Goal: Find specific page/section: Find specific page/section

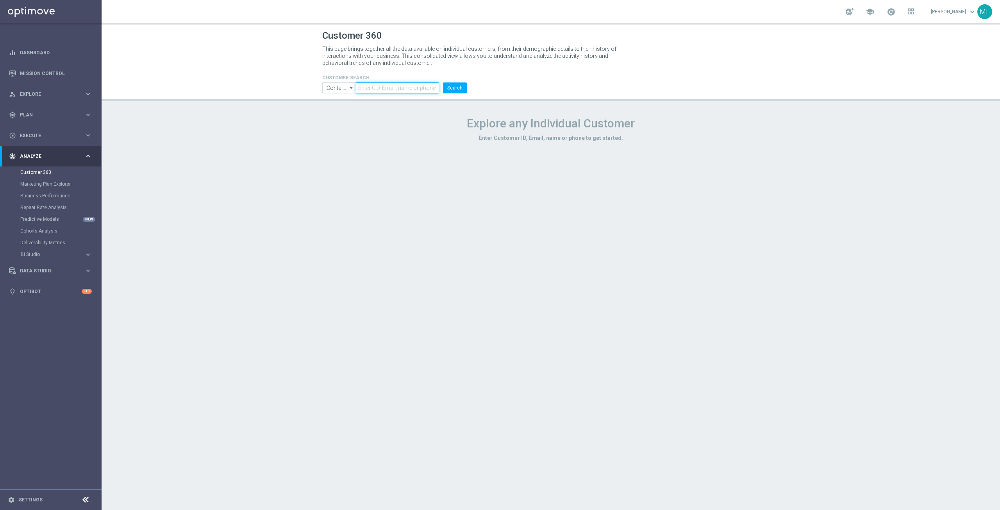
click at [387, 88] on input "text" at bounding box center [397, 87] width 83 height 11
paste input "531310825"
click at [459, 87] on button "Search" at bounding box center [455, 87] width 24 height 11
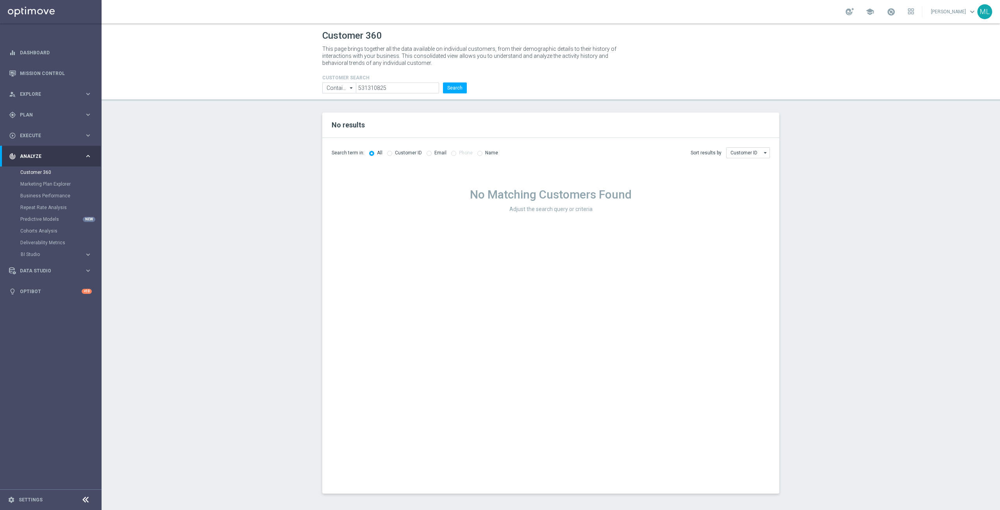
click at [519, 178] on div "No Matching Customers Found Adjust the search query or criteria" at bounding box center [550, 328] width 457 height 329
click at [296, 168] on section "No results Search term in: All Customer ID Email Phone Name Sort results by" at bounding box center [551, 302] width 898 height 381
click at [387, 83] on input "531310825" at bounding box center [397, 87] width 83 height 11
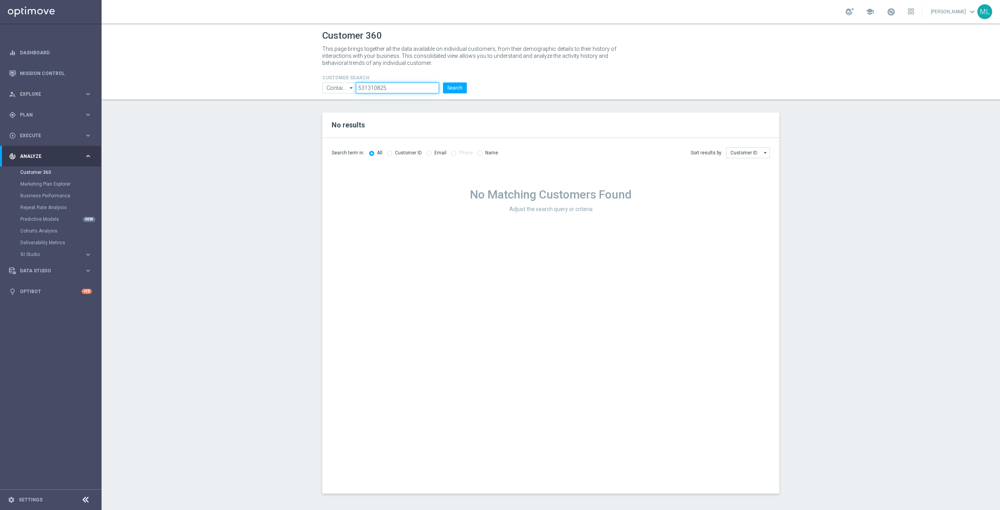
paste input "8000331769"
type input "8000331769"
click at [458, 90] on button "Search" at bounding box center [455, 87] width 24 height 11
click at [428, 184] on div "No Matching Customers Found Adjust the search query or criteria" at bounding box center [550, 328] width 457 height 329
